Goal: Information Seeking & Learning: Learn about a topic

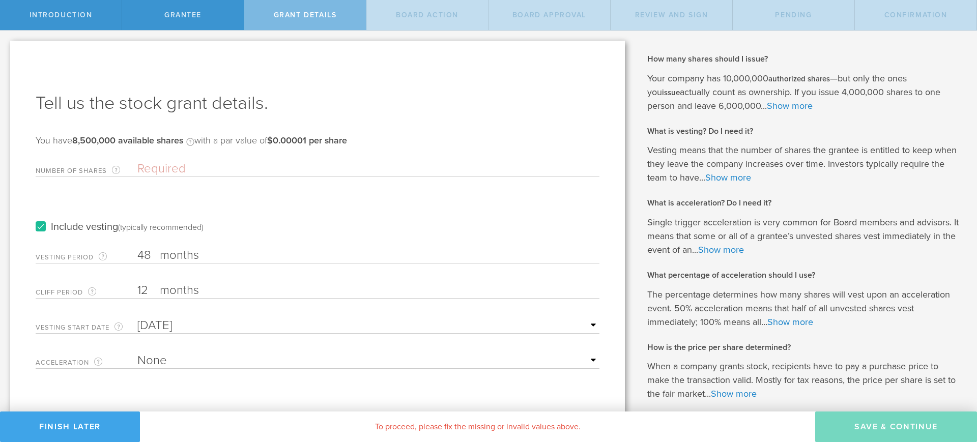
click at [78, 432] on button "Finish Later" at bounding box center [70, 427] width 140 height 31
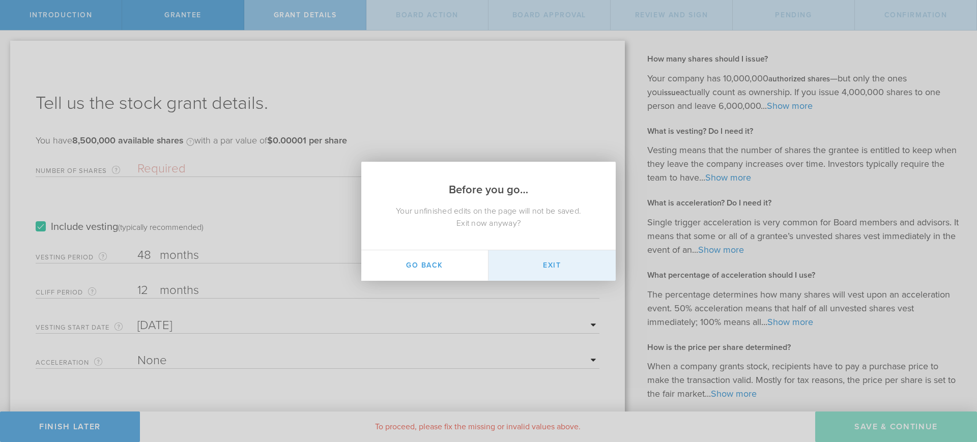
click at [551, 255] on button "Exit" at bounding box center [551, 265] width 127 height 31
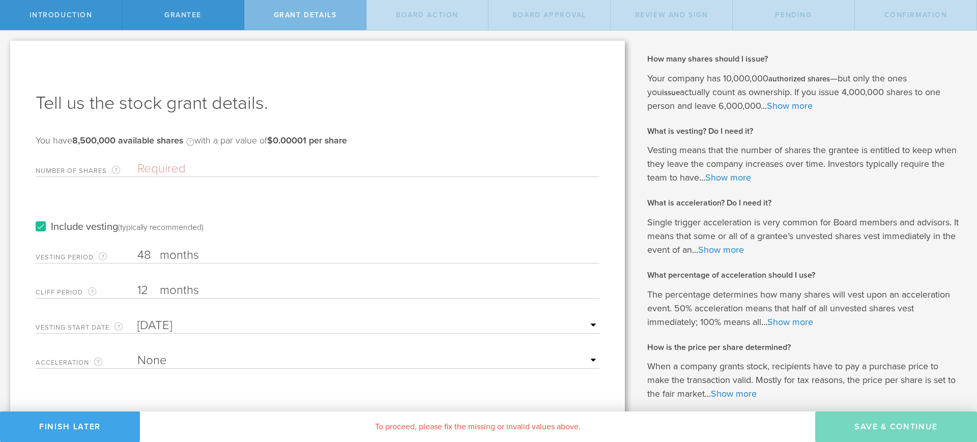
click at [103, 426] on button "Finish Later" at bounding box center [70, 427] width 140 height 31
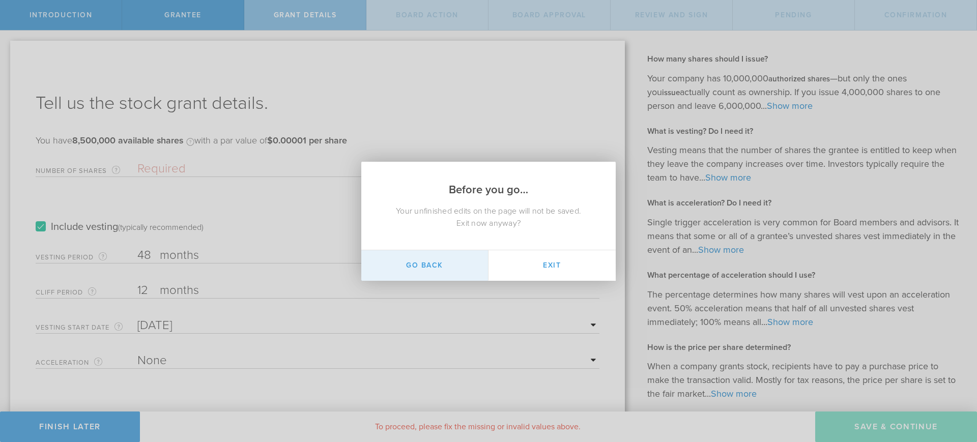
click at [454, 256] on button "Go Back" at bounding box center [424, 265] width 127 height 31
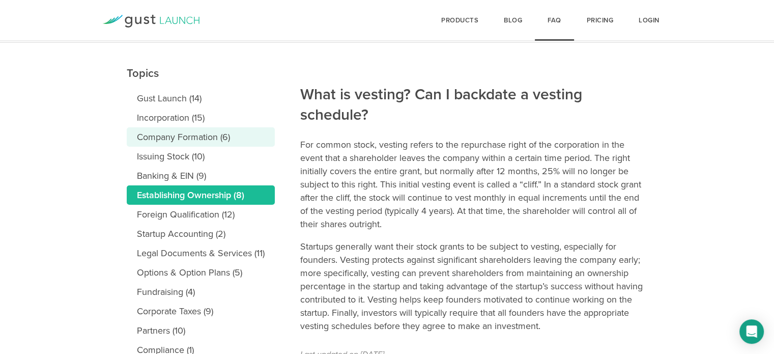
click at [217, 140] on link "Company Formation (6)" at bounding box center [201, 136] width 148 height 19
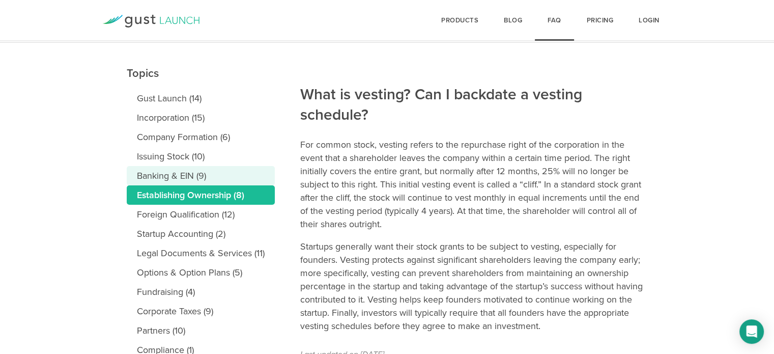
click at [208, 172] on link "Banking & EIN (9)" at bounding box center [201, 175] width 148 height 19
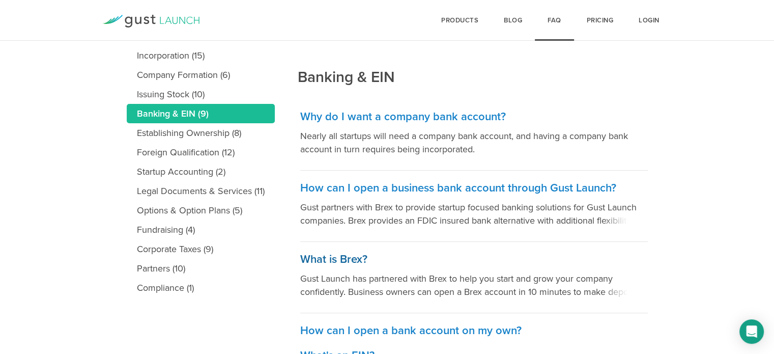
click at [351, 259] on h3 "What is Brex?" at bounding box center [473, 259] width 347 height 15
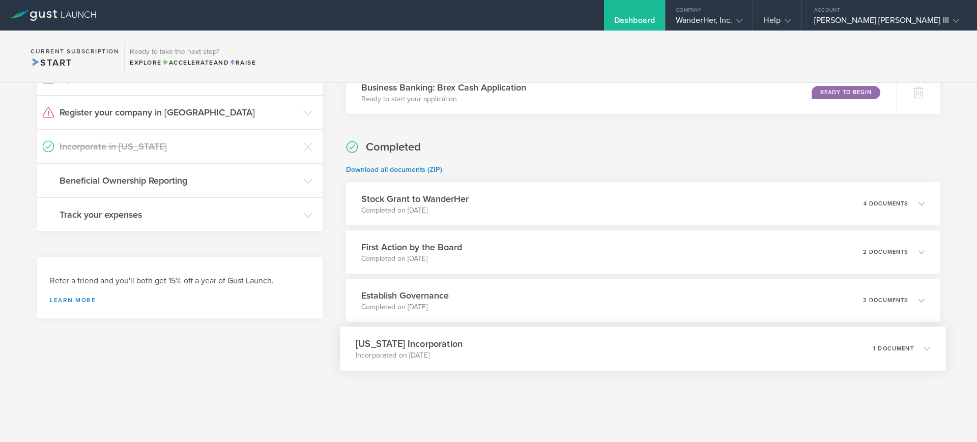
click at [450, 350] on div "[US_STATE] Incorporation Incorporated on [DATE] 1 document" at bounding box center [643, 349] width 606 height 44
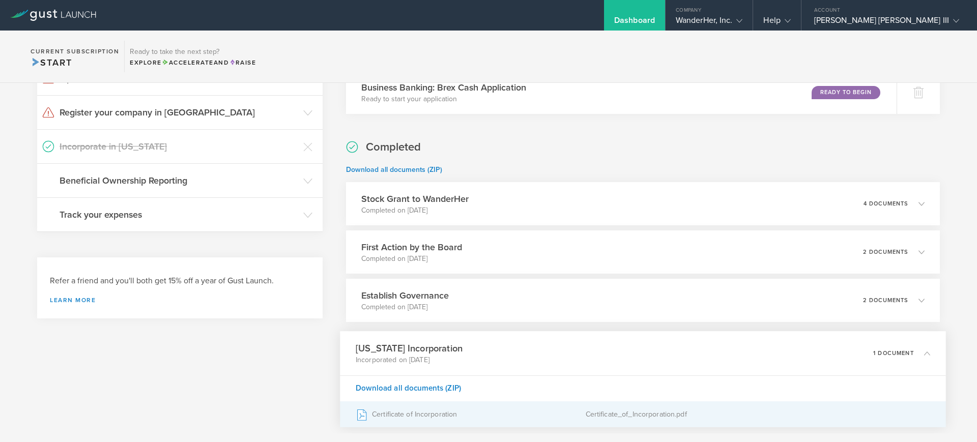
click at [474, 419] on div "Certificate of Incorporation" at bounding box center [471, 414] width 230 height 25
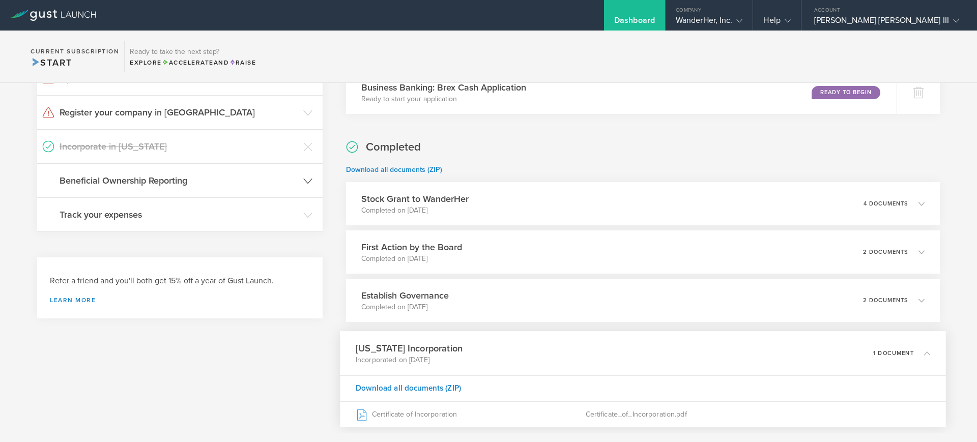
click at [296, 171] on header "Beneficial Ownership Reporting" at bounding box center [179, 181] width 285 height 34
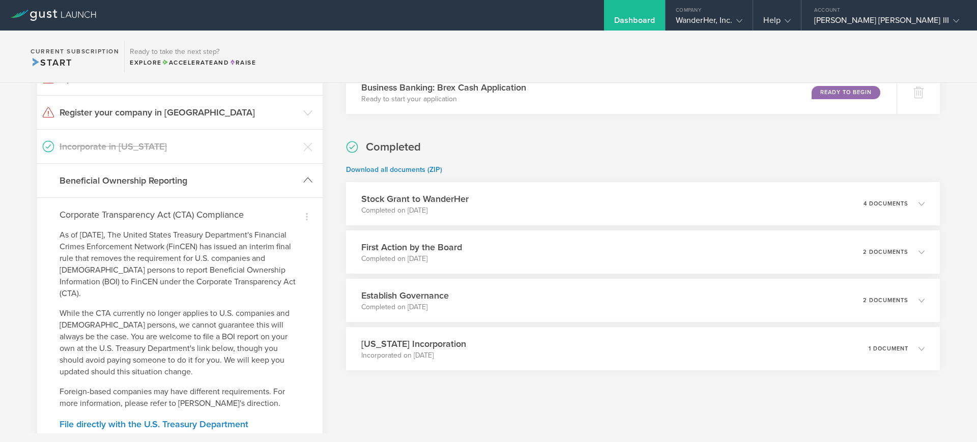
click at [296, 171] on header "Beneficial Ownership Reporting" at bounding box center [179, 181] width 285 height 34
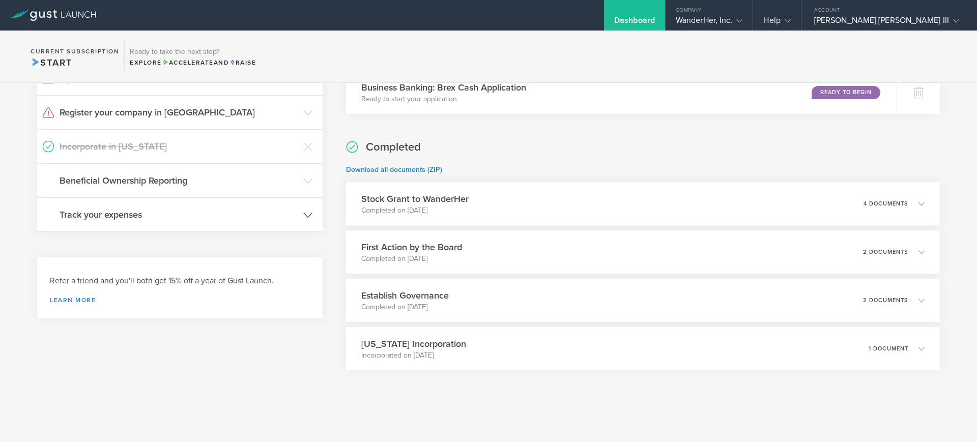
click at [292, 204] on header "Track your expenses" at bounding box center [179, 215] width 285 height 34
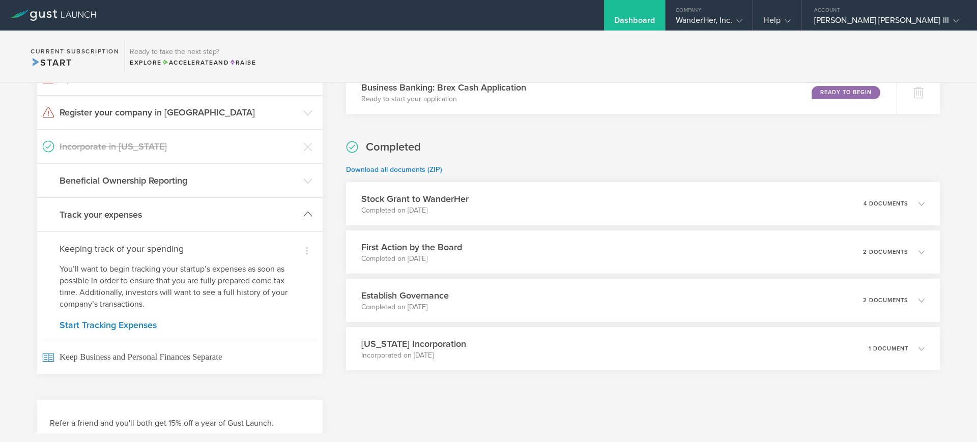
click at [302, 199] on header "Track your expenses" at bounding box center [179, 215] width 285 height 34
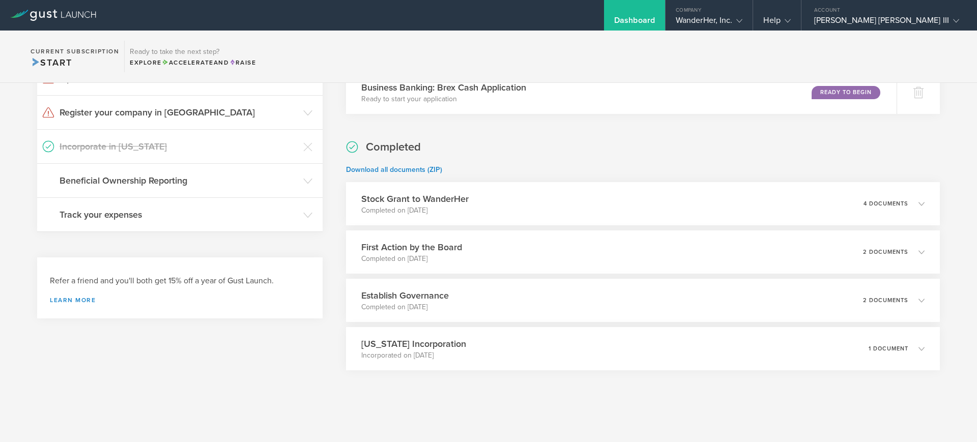
click at [273, 376] on div "What's next? Compliance Team Fundraising Staying compliant saves you from hassl…" at bounding box center [179, 185] width 285 height 473
